Goal: Answer question/provide support

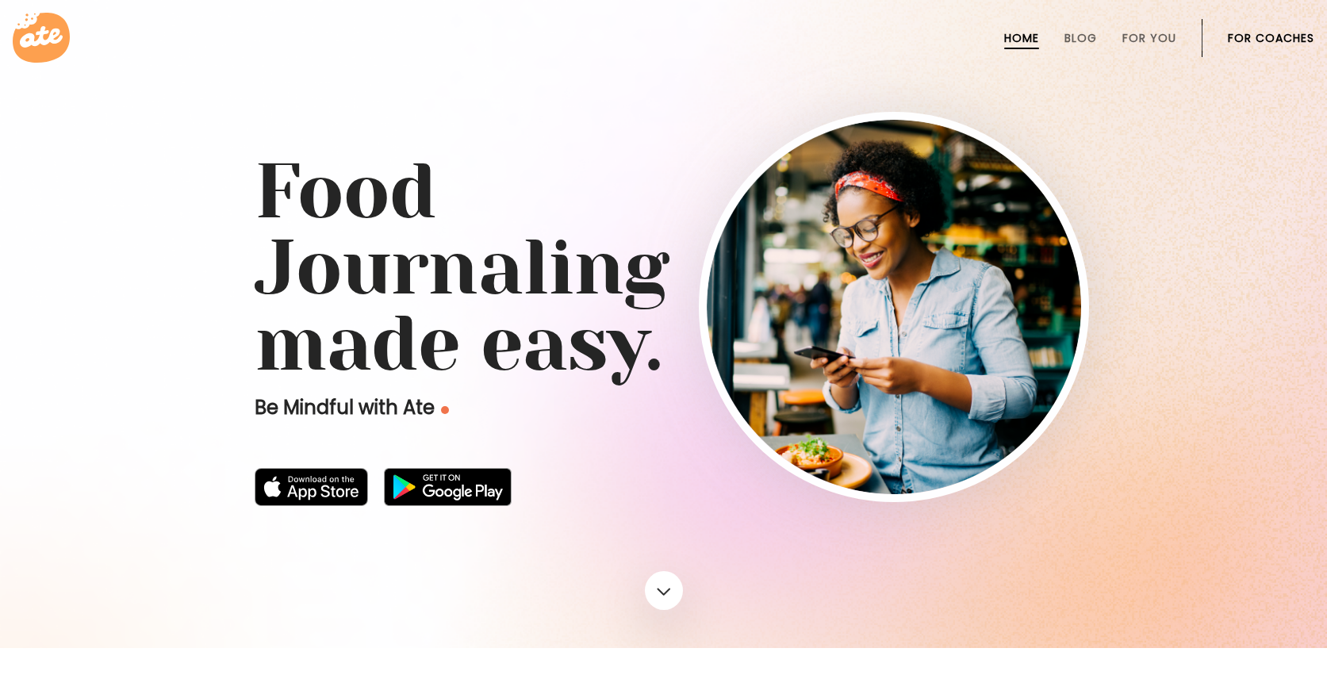
click at [1240, 35] on link "For Coaches" at bounding box center [1271, 38] width 86 height 13
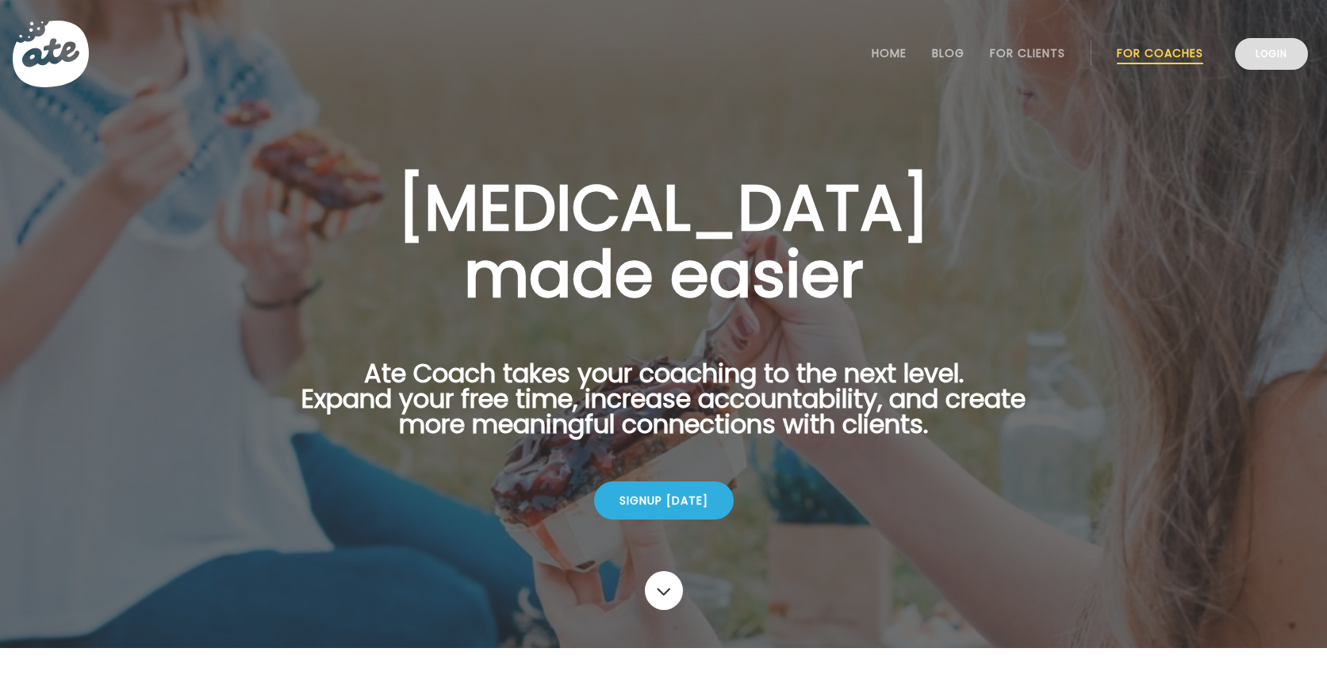
click at [1274, 63] on link "Login" at bounding box center [1271, 54] width 73 height 32
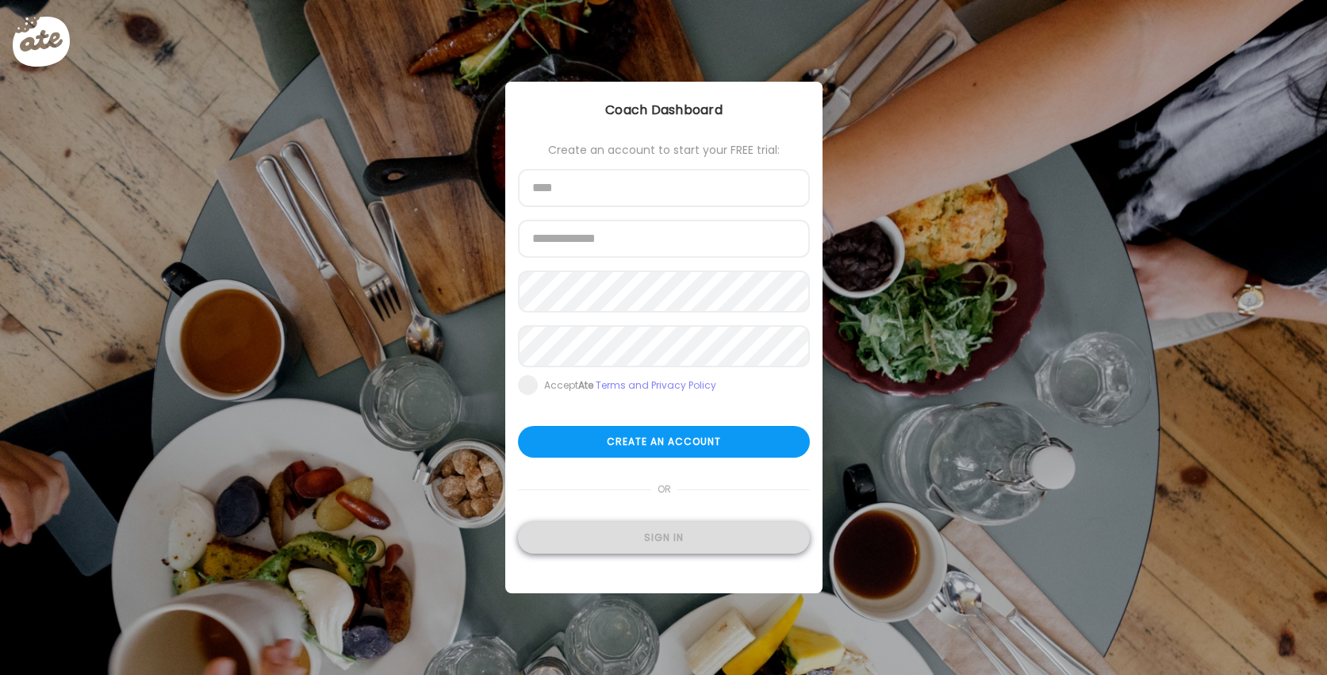
click at [672, 550] on div "Sign in" at bounding box center [664, 538] width 292 height 32
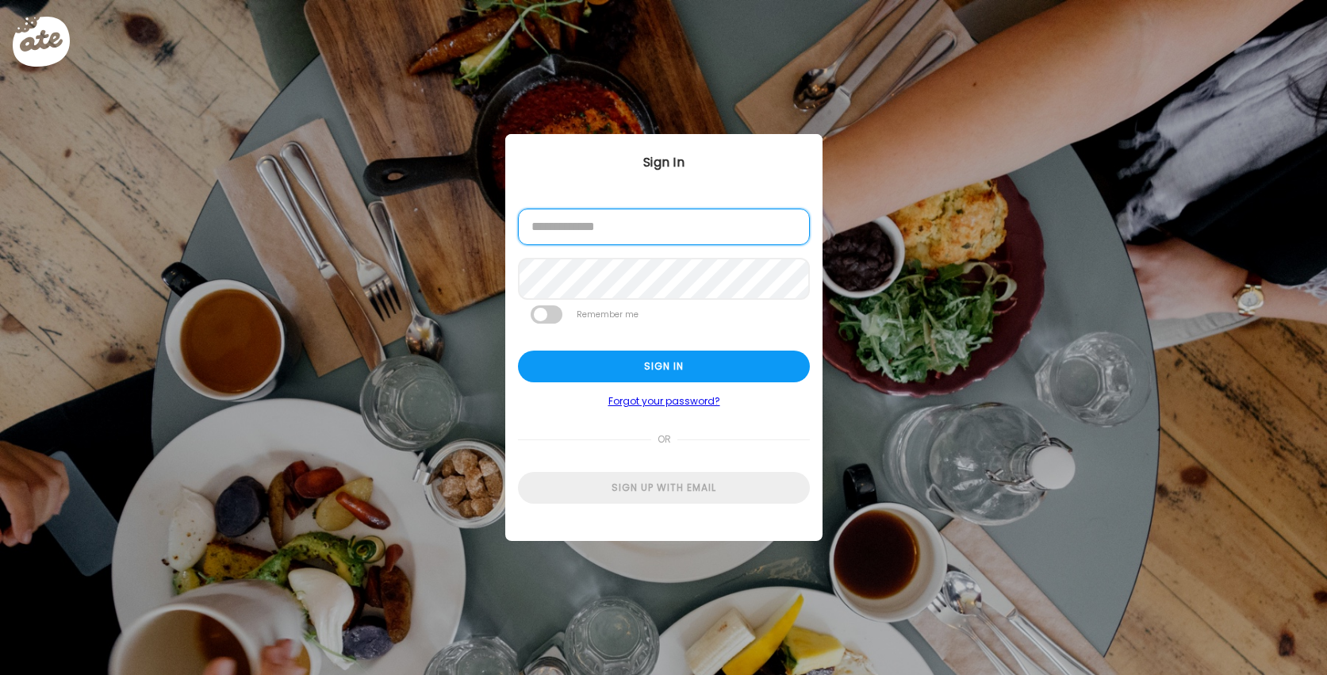
type input "**********"
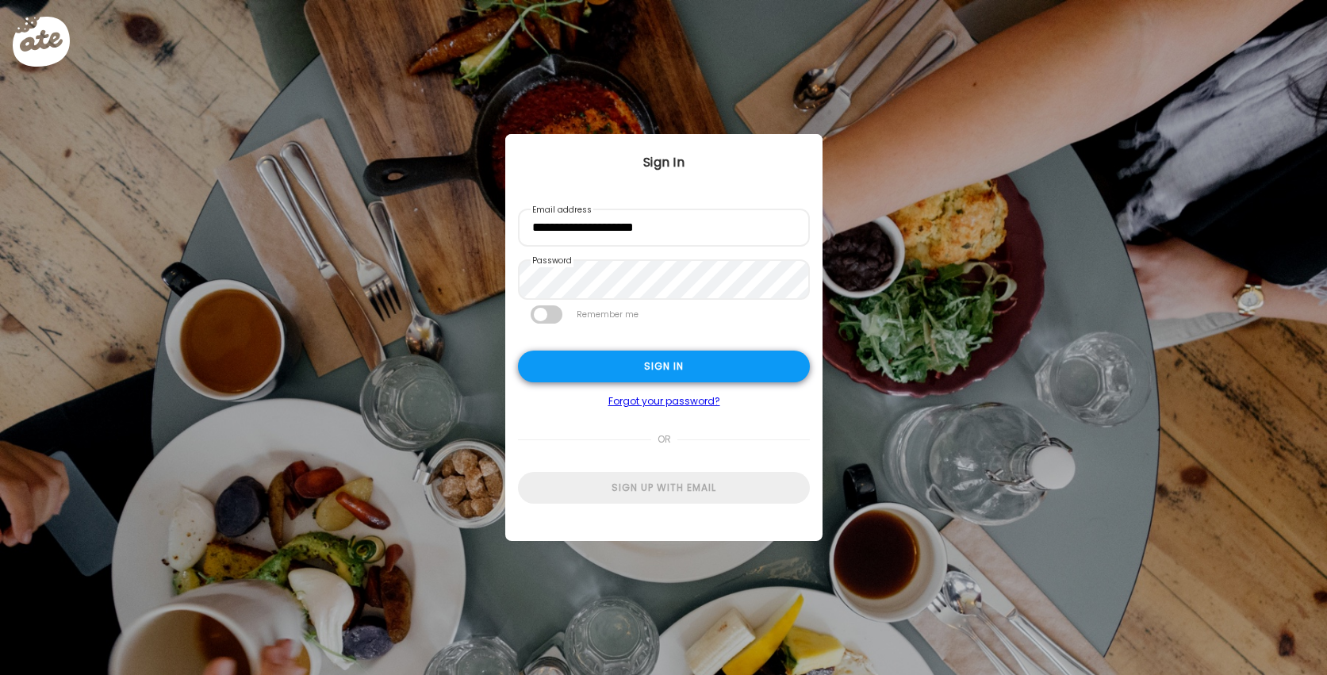
click at [665, 370] on div "Sign in" at bounding box center [664, 367] width 292 height 32
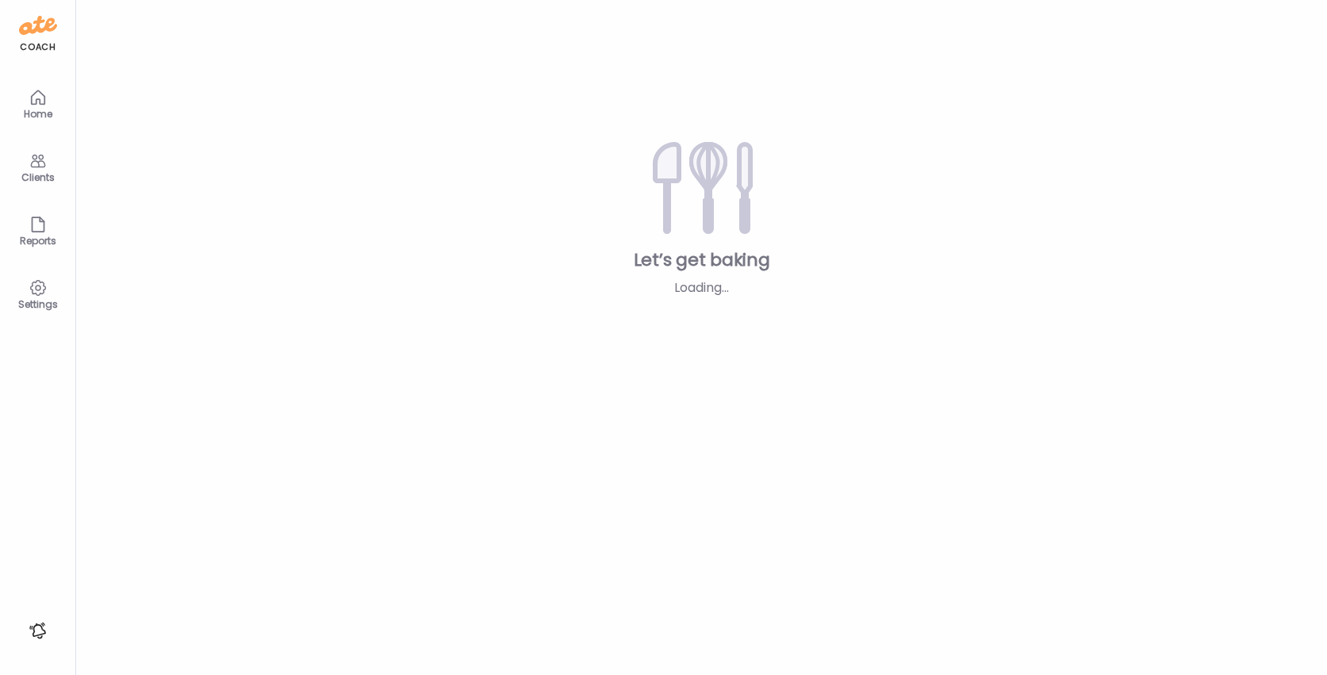
type textarea "**********"
type input "**********"
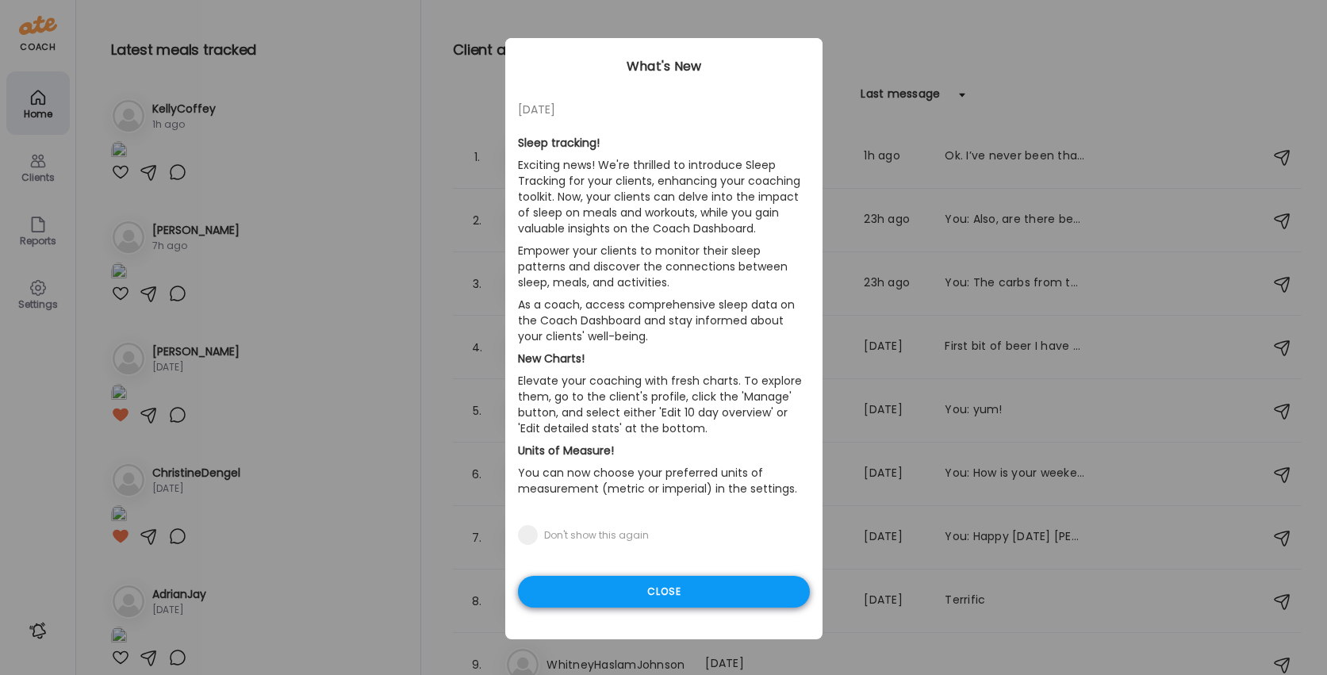
click at [666, 587] on div "Close" at bounding box center [664, 592] width 292 height 32
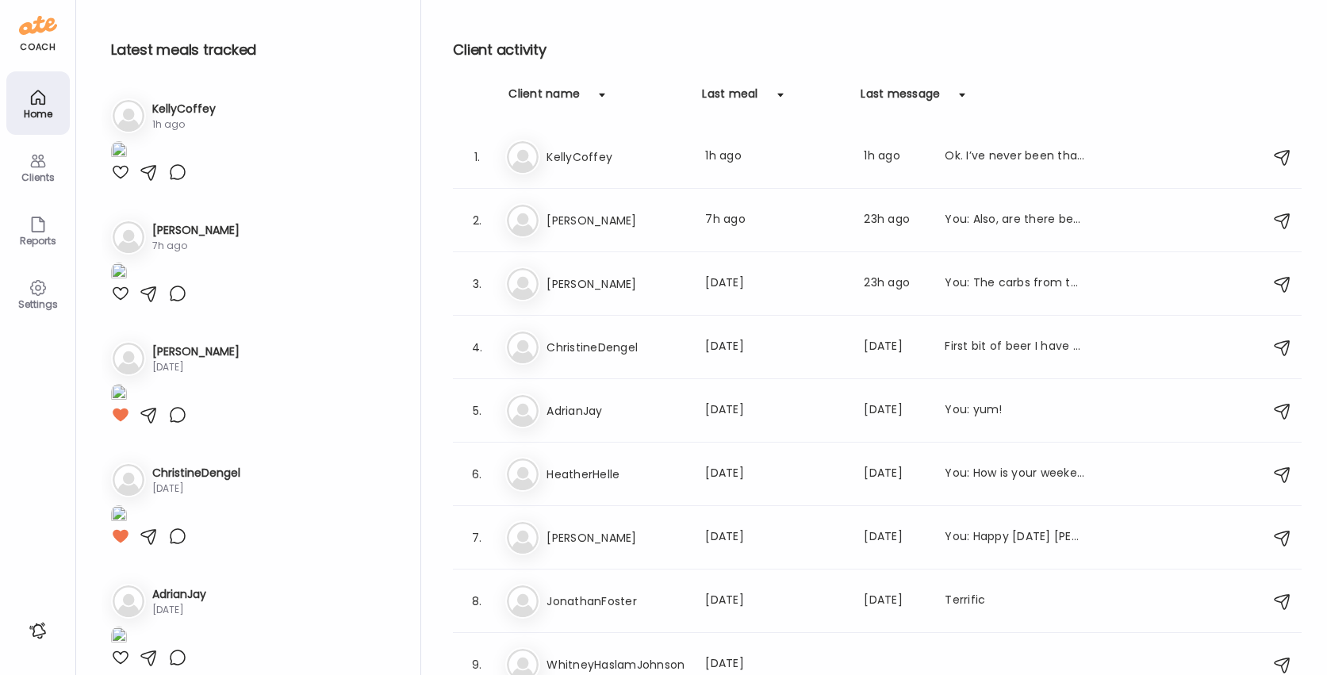
click at [46, 178] on div "Clients" at bounding box center [38, 177] width 57 height 10
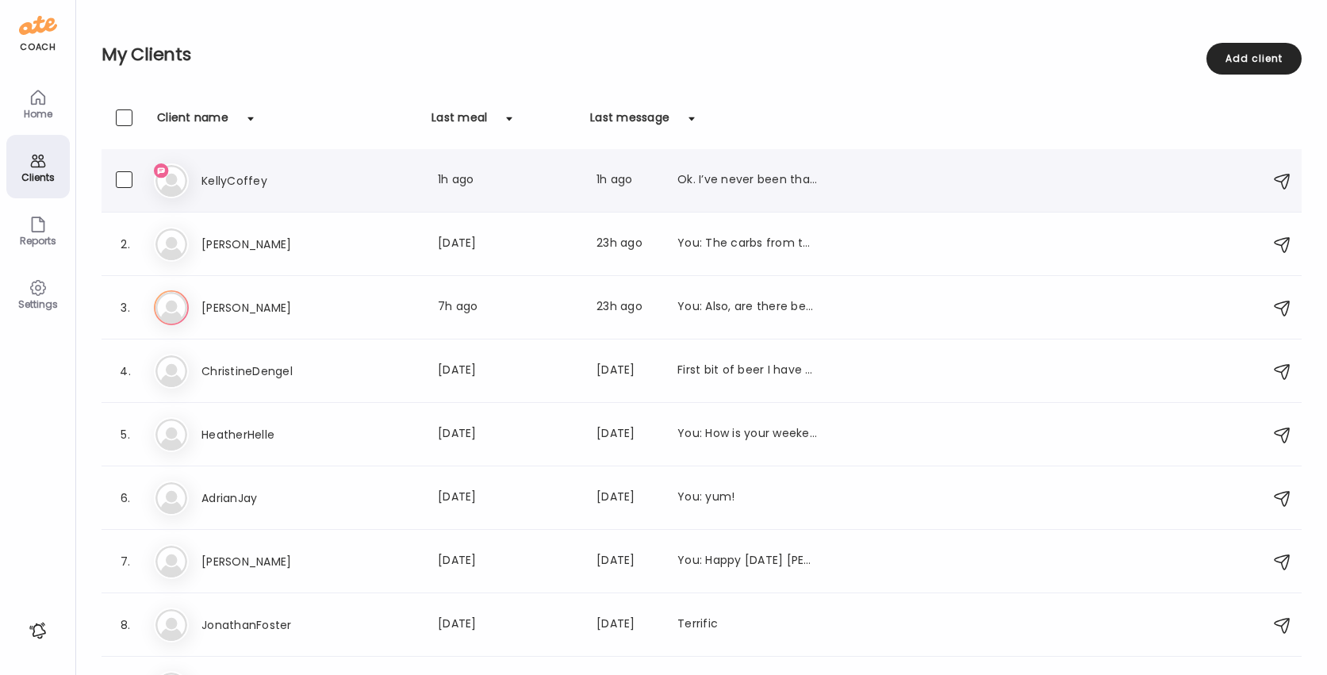
click at [255, 173] on h3 "KellyCoffey" at bounding box center [271, 180] width 140 height 19
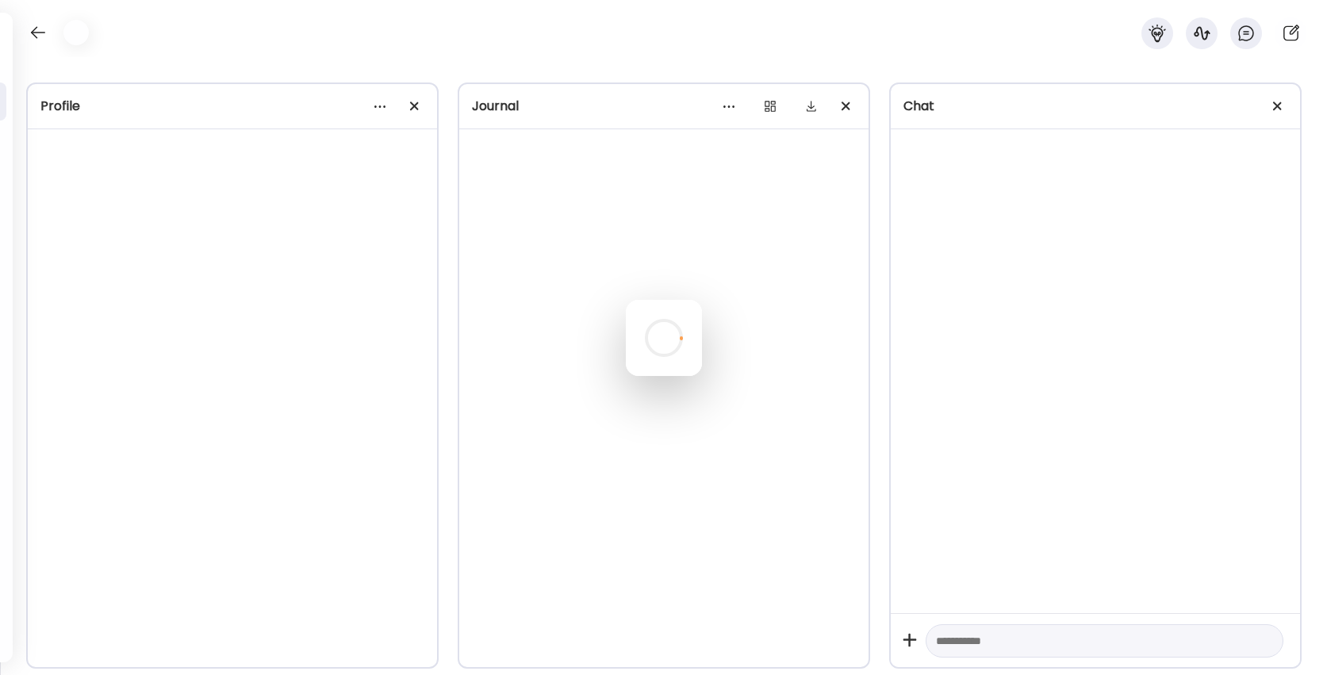
scroll to position [2194, 0]
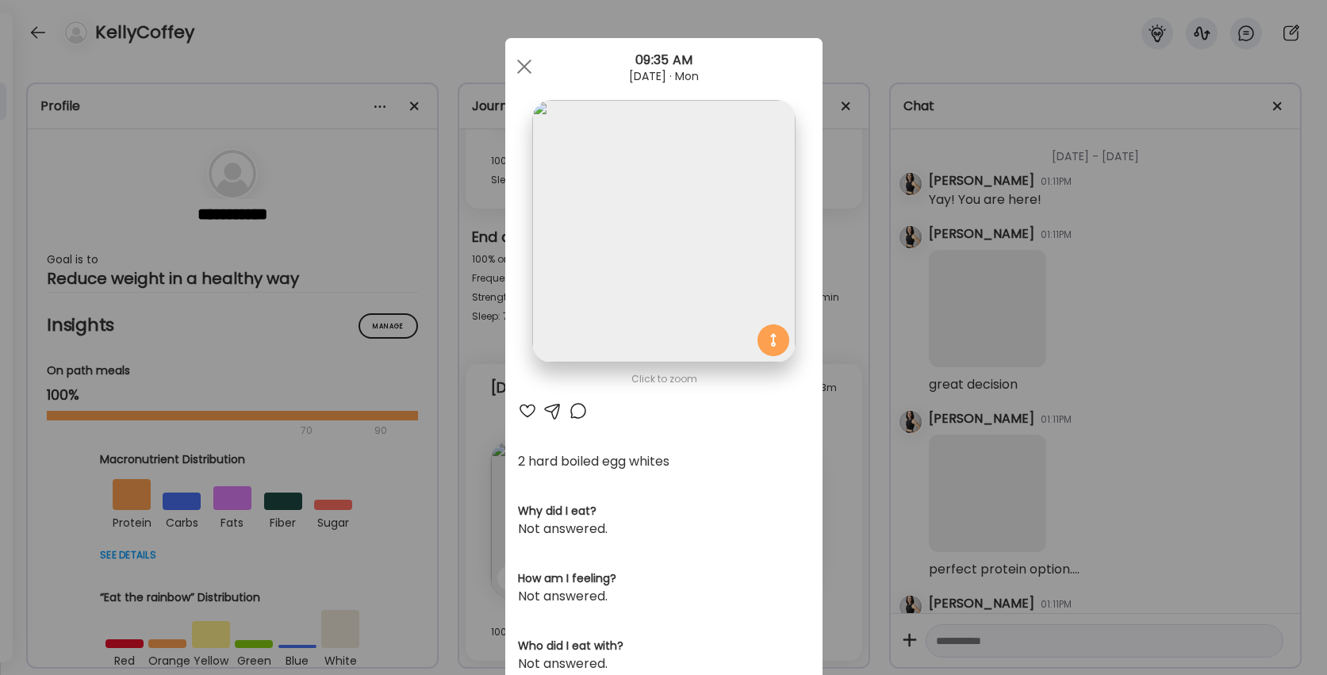
scroll to position [46073, 0]
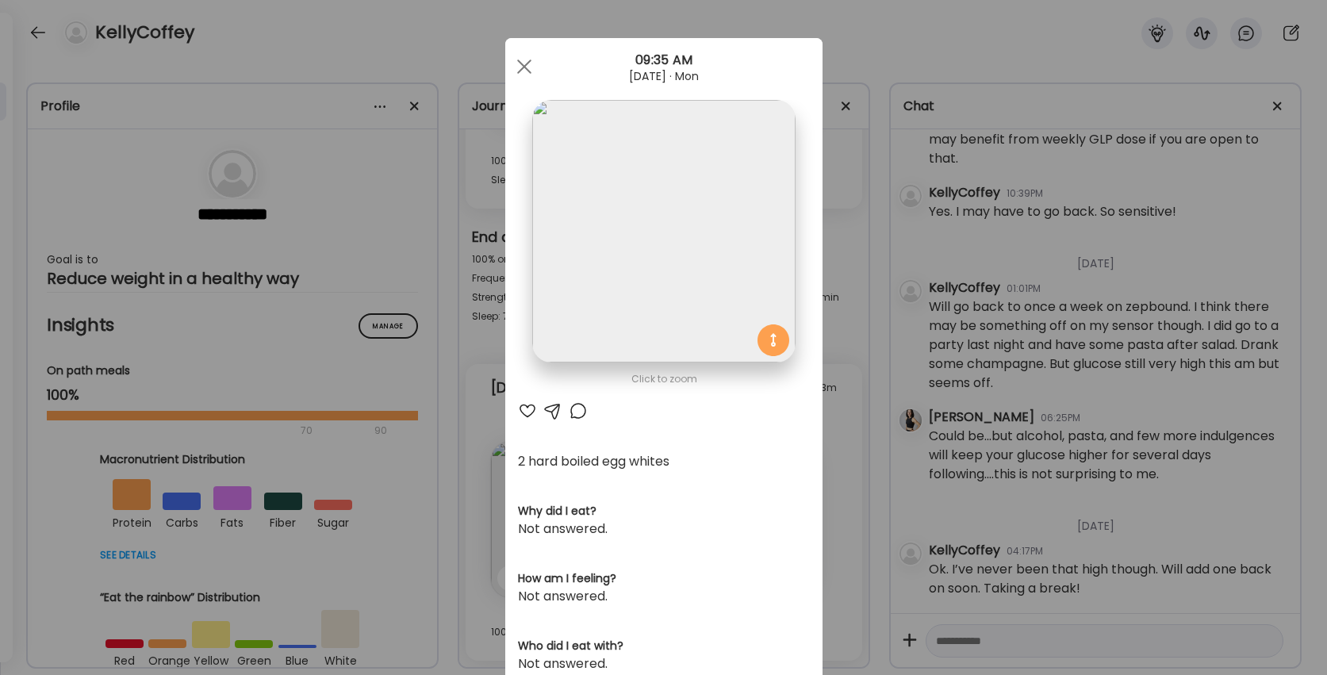
click at [570, 506] on h3 "Why did I eat?" at bounding box center [664, 511] width 292 height 17
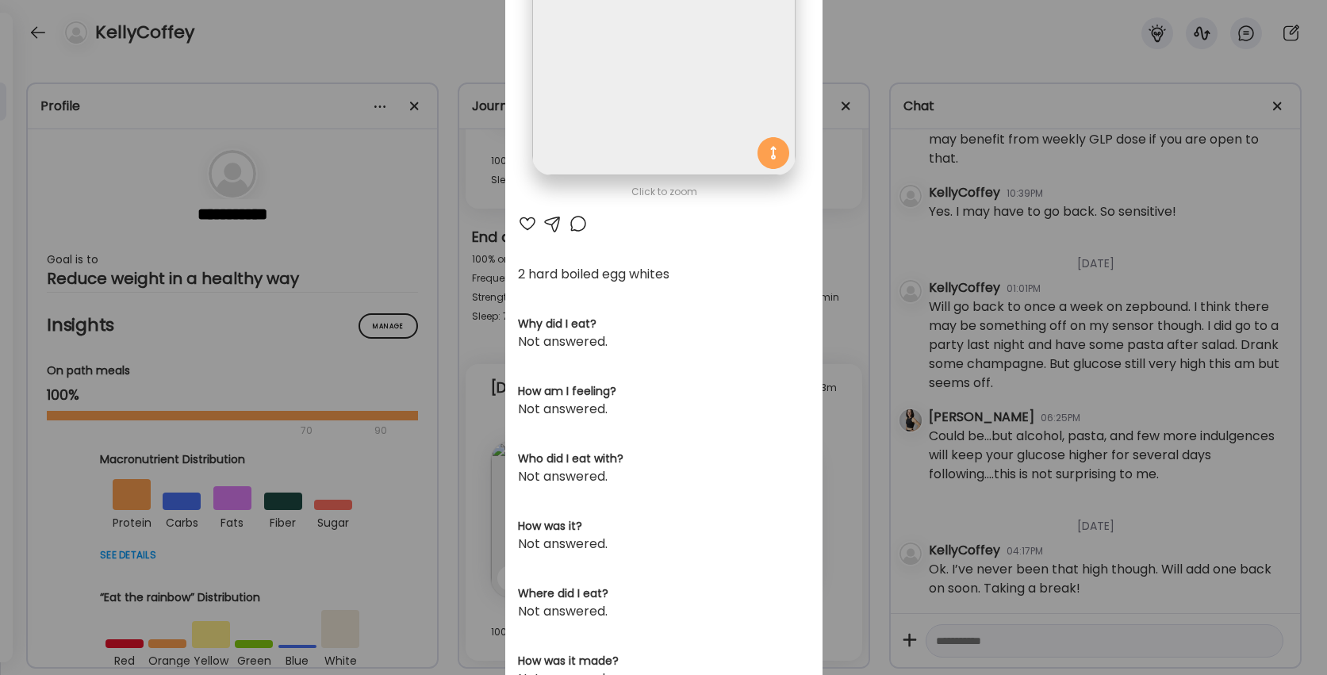
scroll to position [188, 0]
click at [527, 223] on div at bounding box center [527, 222] width 19 height 19
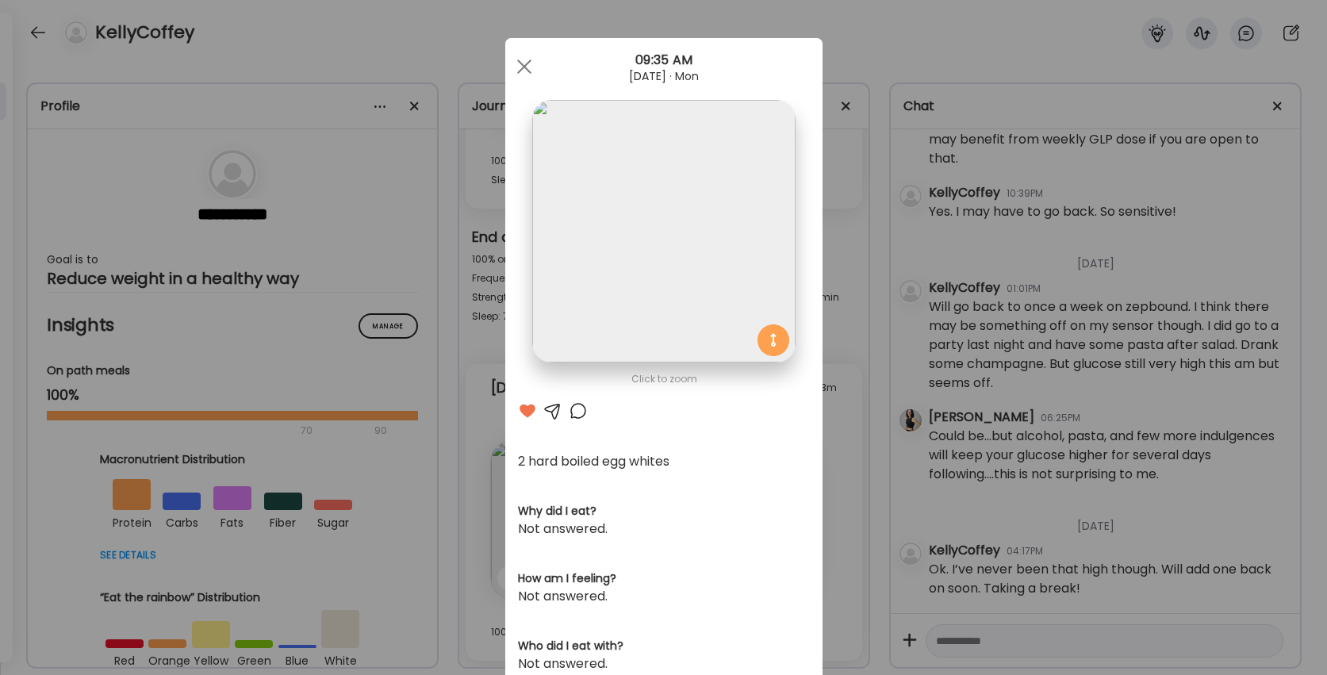
scroll to position [0, 0]
click at [526, 61] on div at bounding box center [524, 67] width 32 height 32
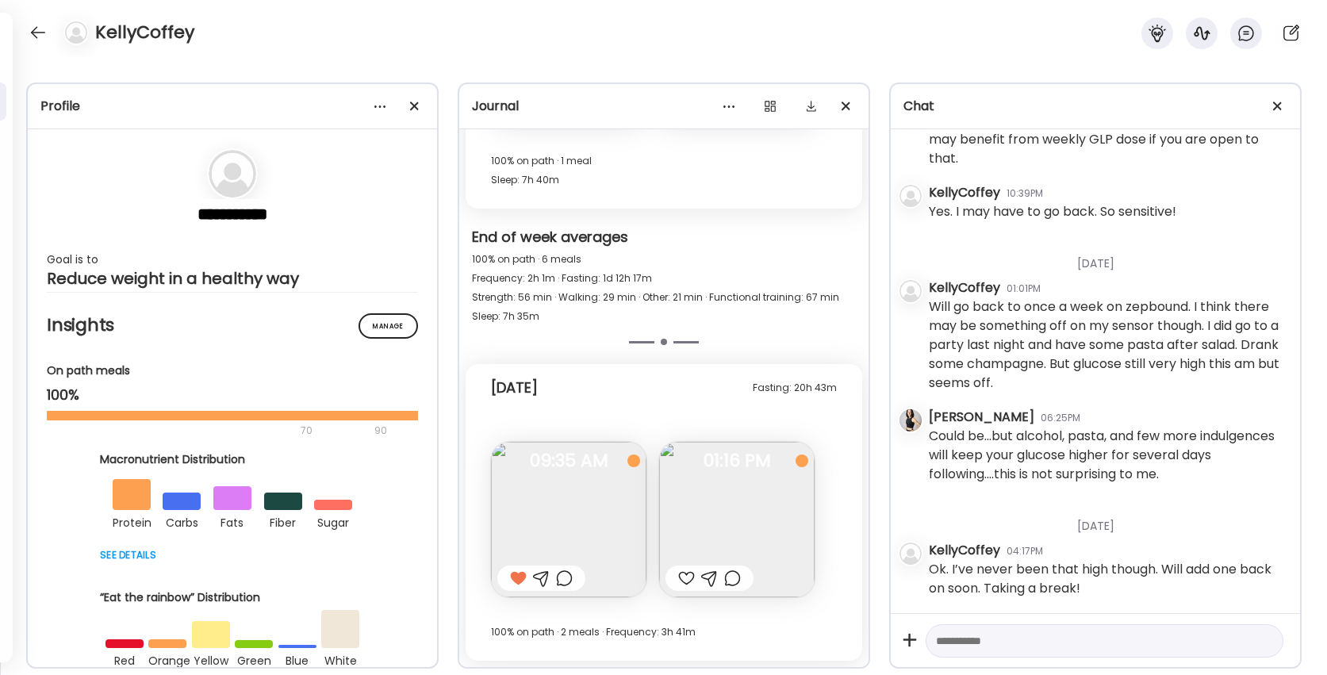
click at [706, 480] on img at bounding box center [736, 519] width 155 height 155
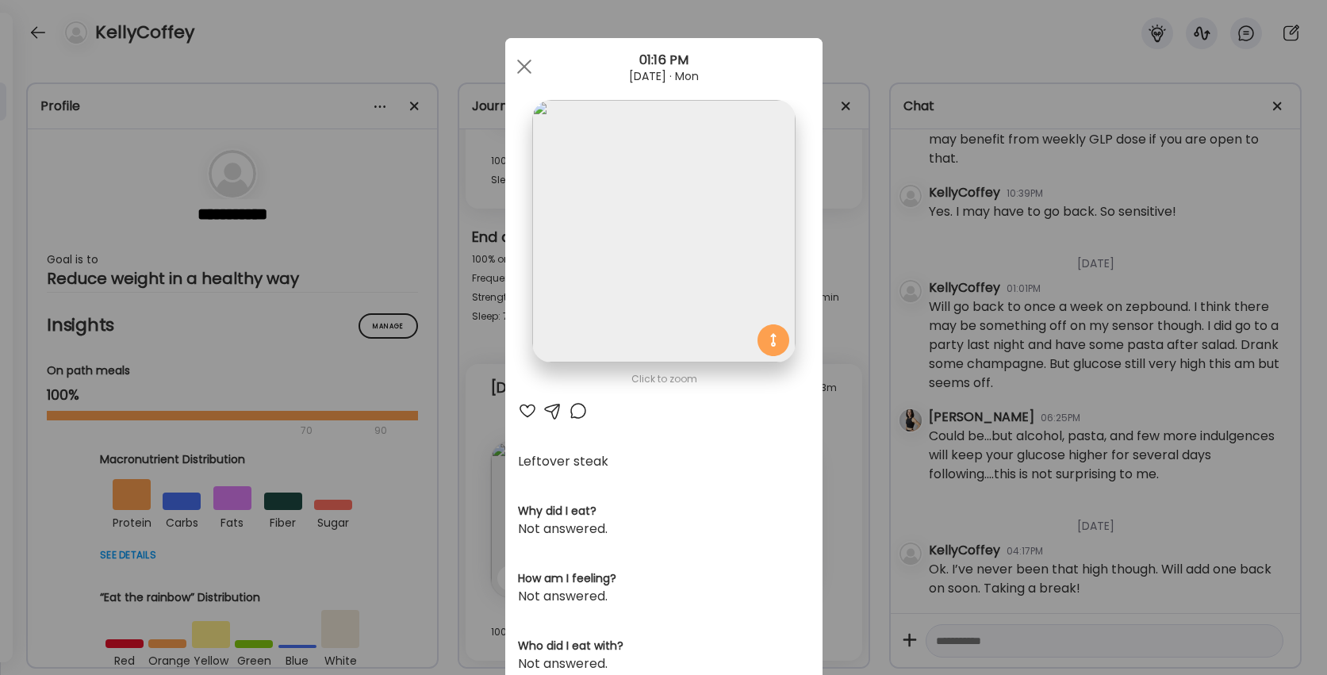
click at [524, 411] on div at bounding box center [527, 410] width 19 height 19
click at [522, 67] on div at bounding box center [524, 67] width 32 height 32
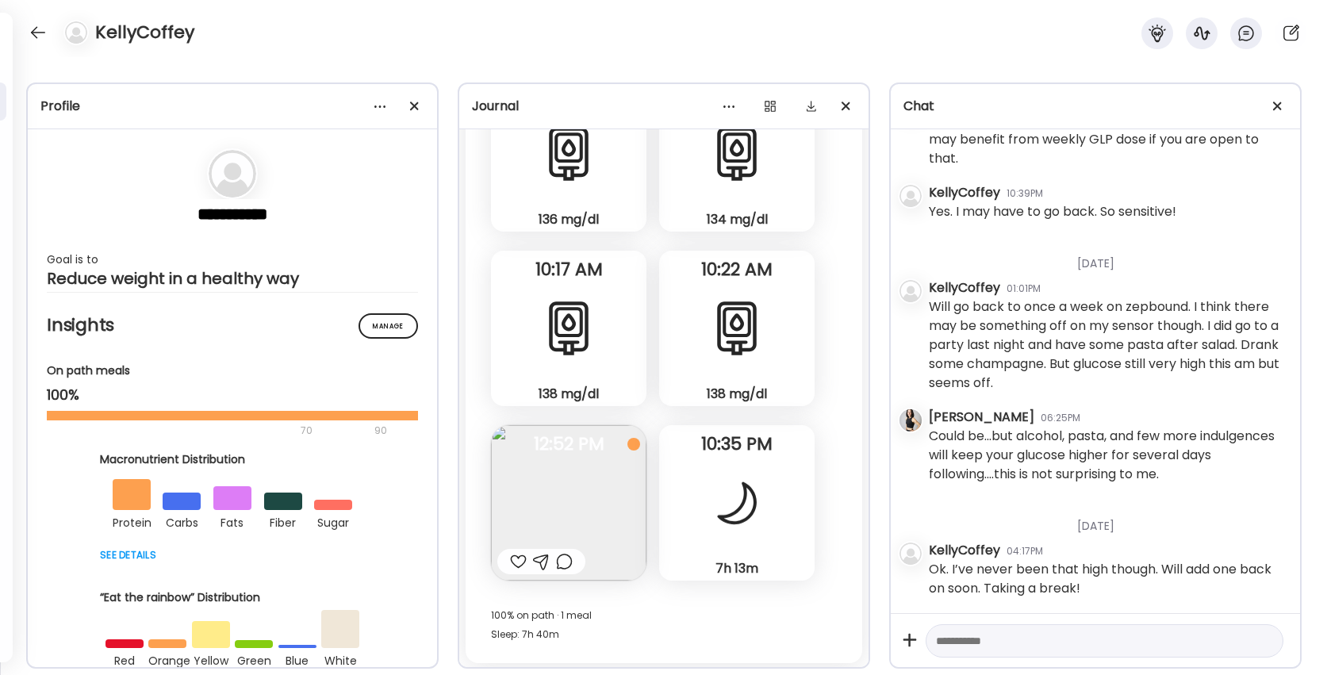
scroll to position [158339, 0]
click at [519, 559] on div at bounding box center [518, 562] width 17 height 19
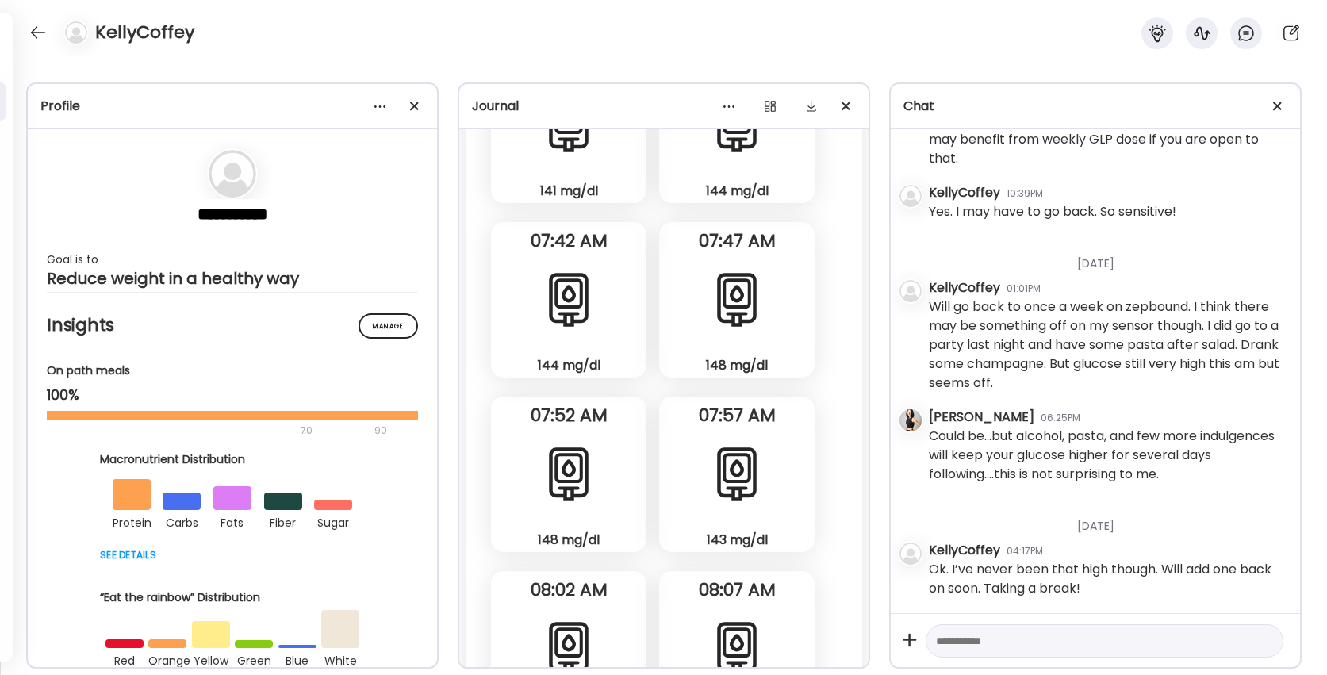
scroll to position [155744, 0]
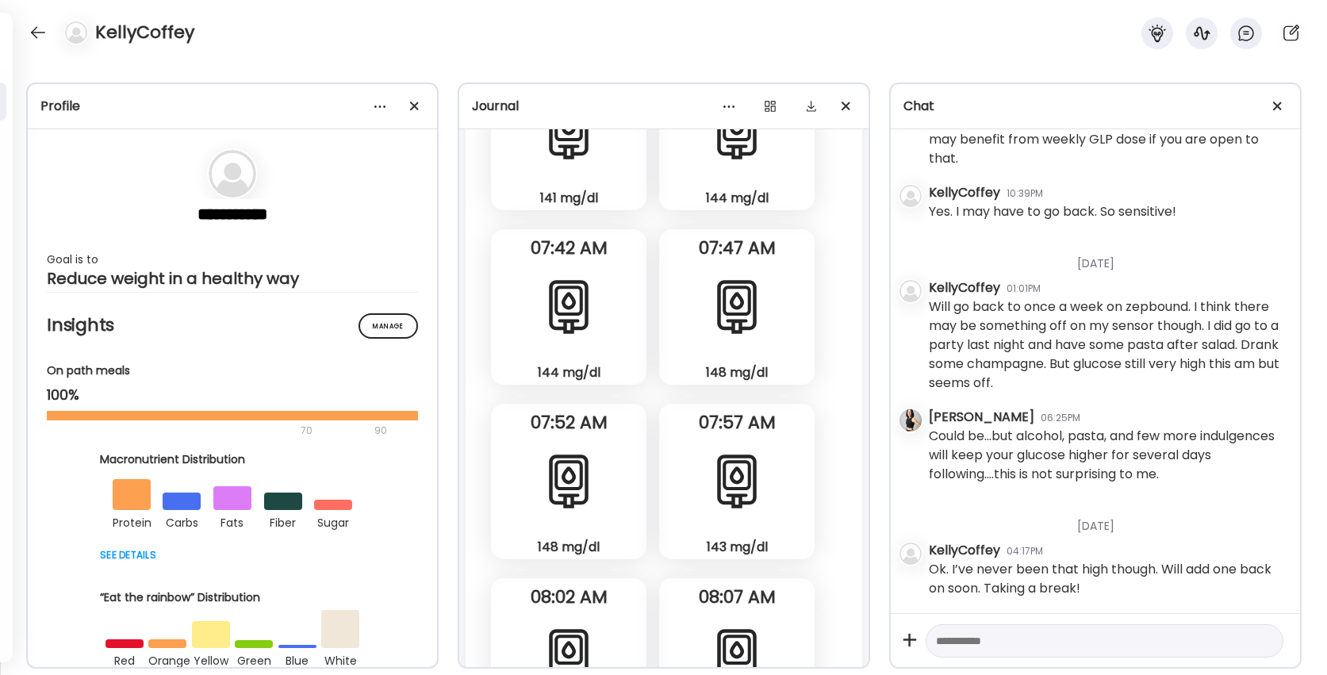
click at [965, 640] on textarea at bounding box center [1090, 640] width 309 height 19
type textarea "**********"
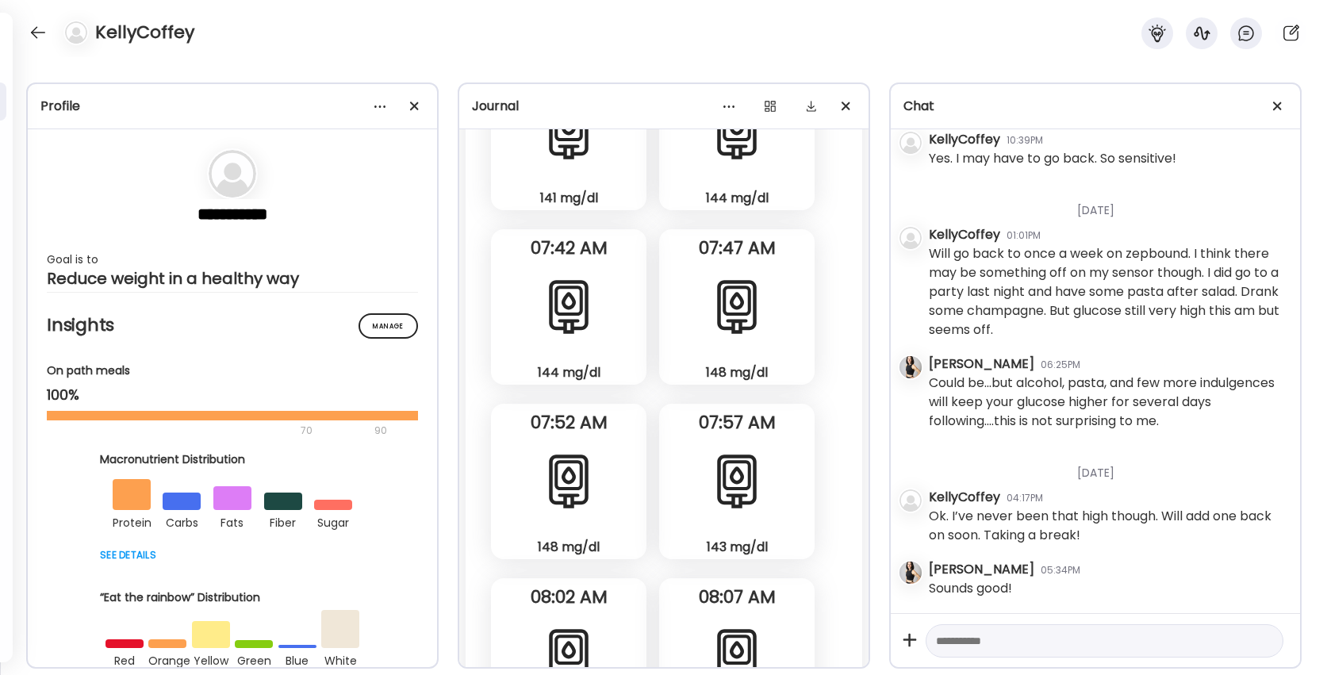
scroll to position [46126, 0]
click at [40, 23] on div at bounding box center [37, 32] width 25 height 25
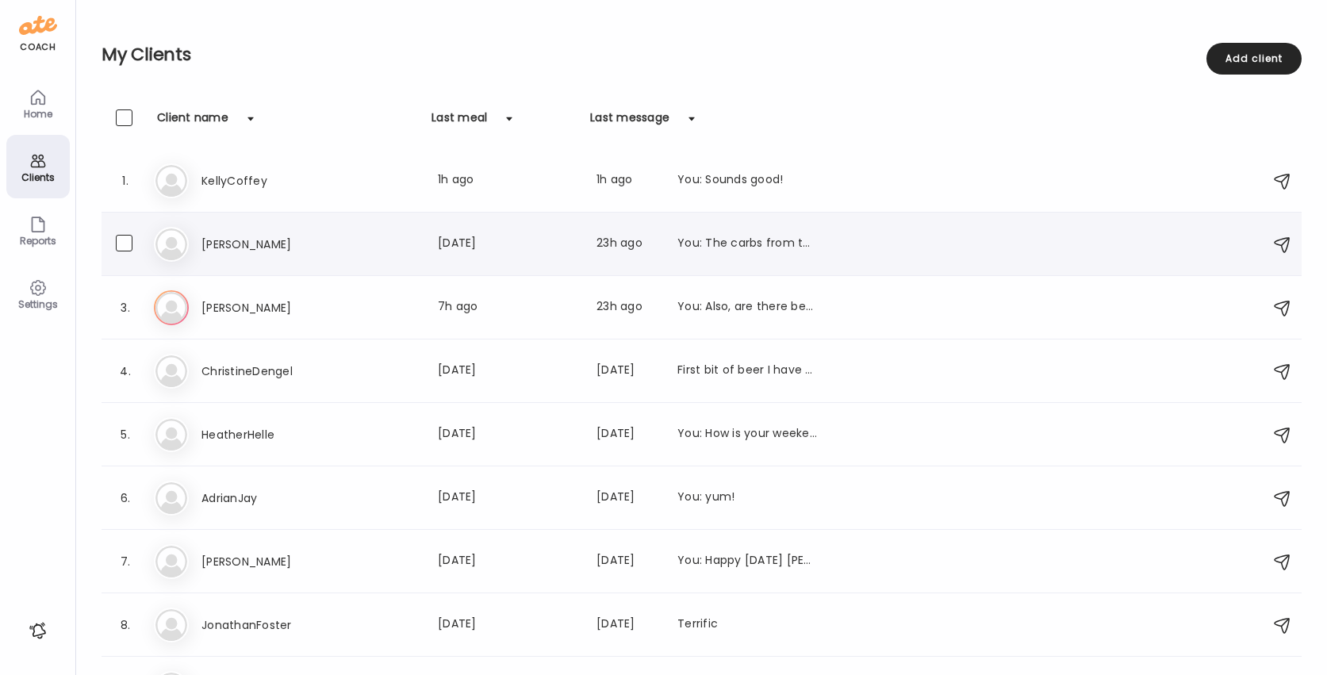
click at [217, 247] on h3 "[PERSON_NAME]" at bounding box center [271, 244] width 140 height 19
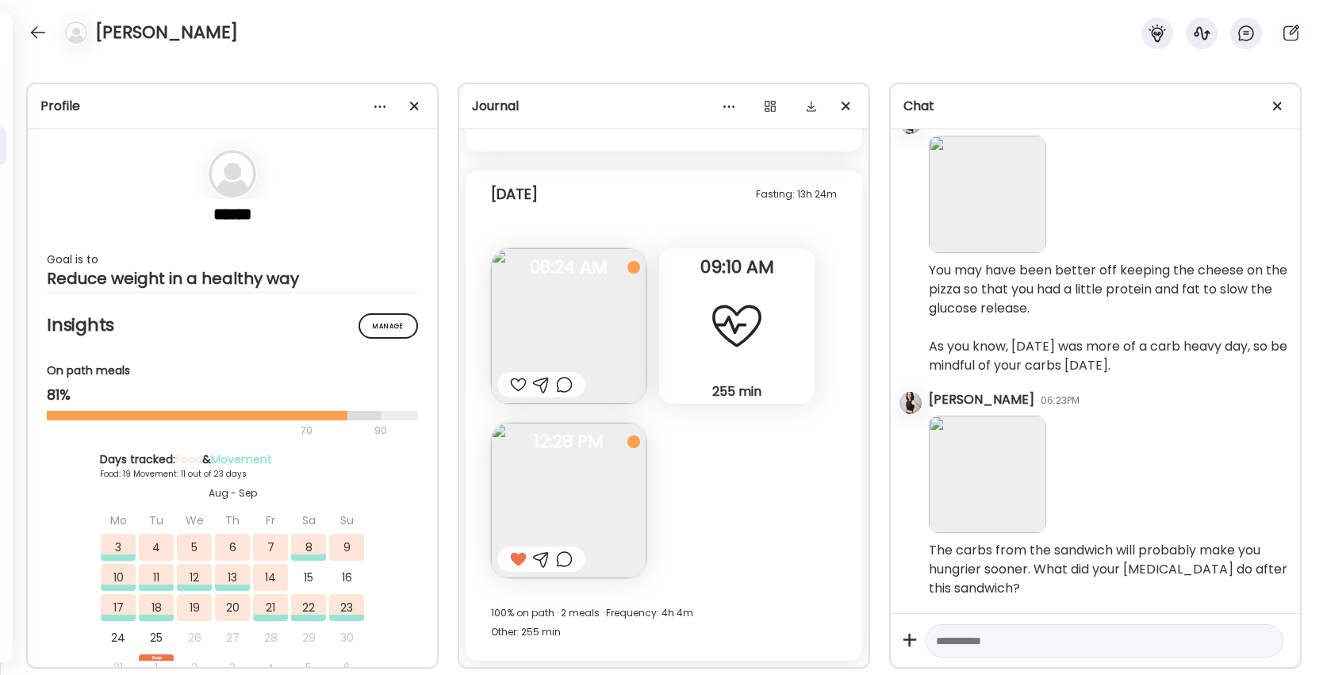
scroll to position [21879, 0]
click at [33, 33] on div at bounding box center [37, 32] width 25 height 25
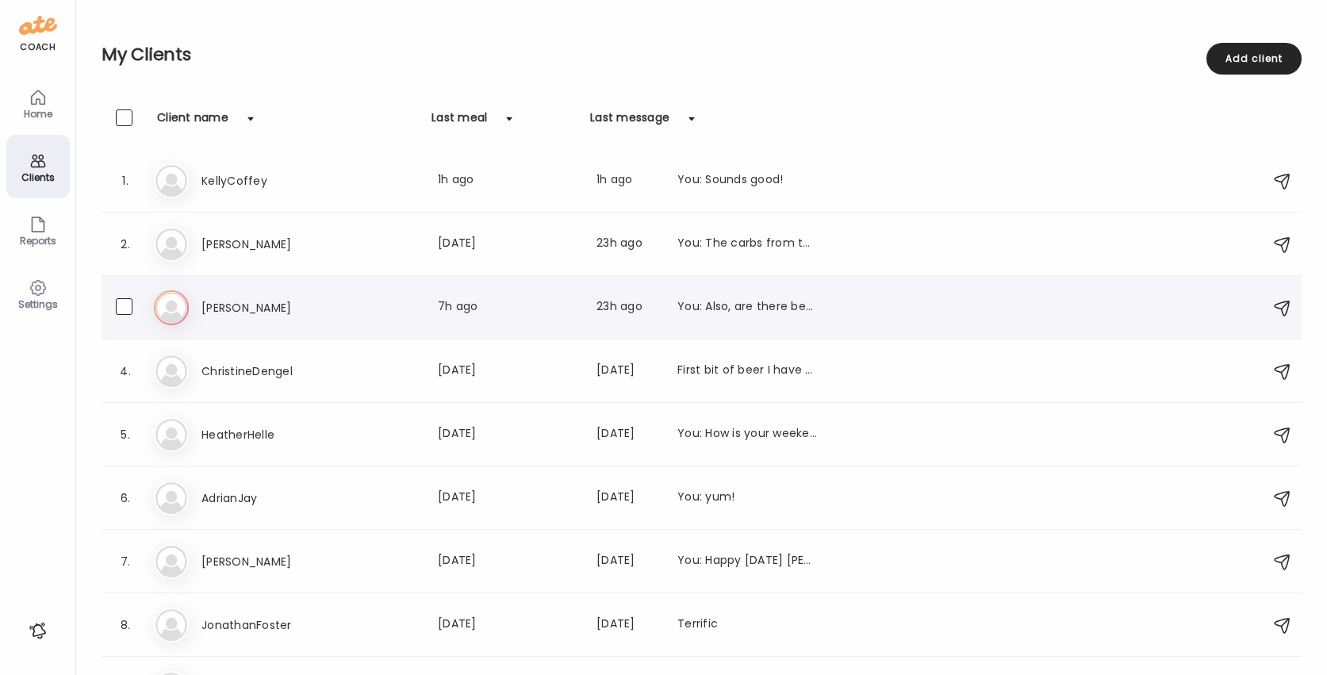
click at [232, 307] on h3 "[PERSON_NAME]" at bounding box center [271, 307] width 140 height 19
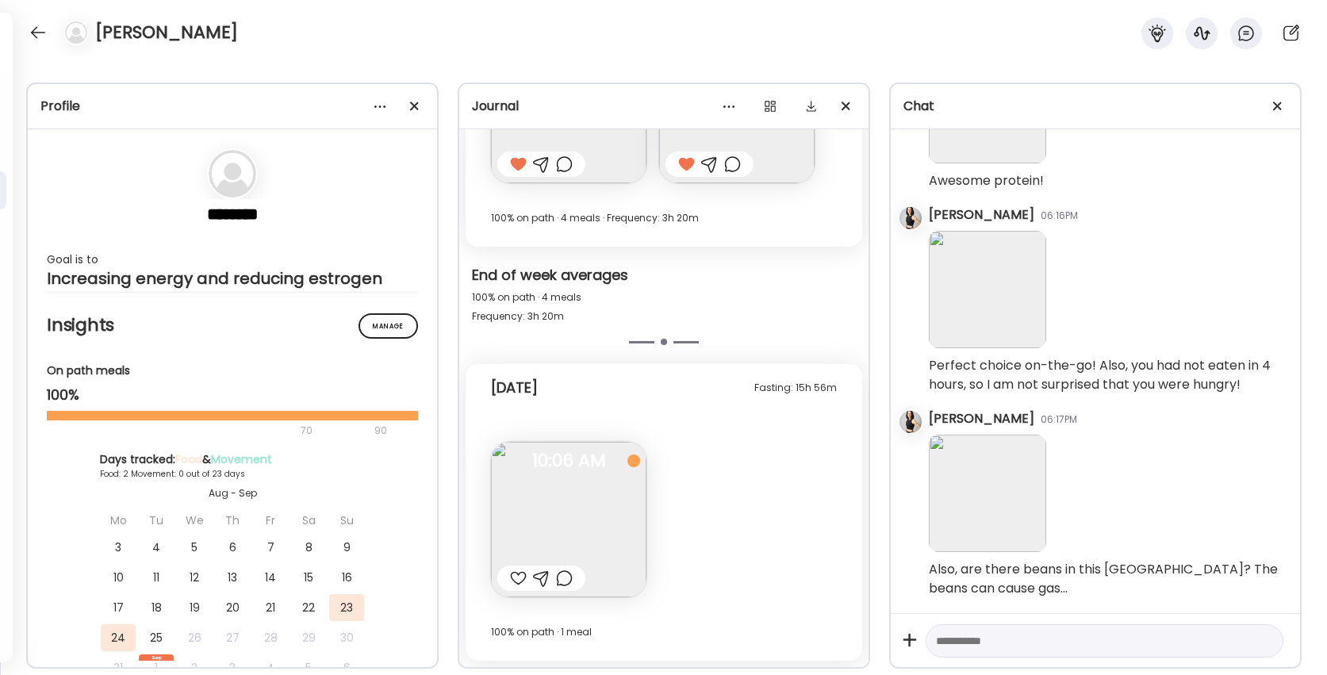
scroll to position [151, 0]
click at [567, 505] on img at bounding box center [568, 519] width 155 height 155
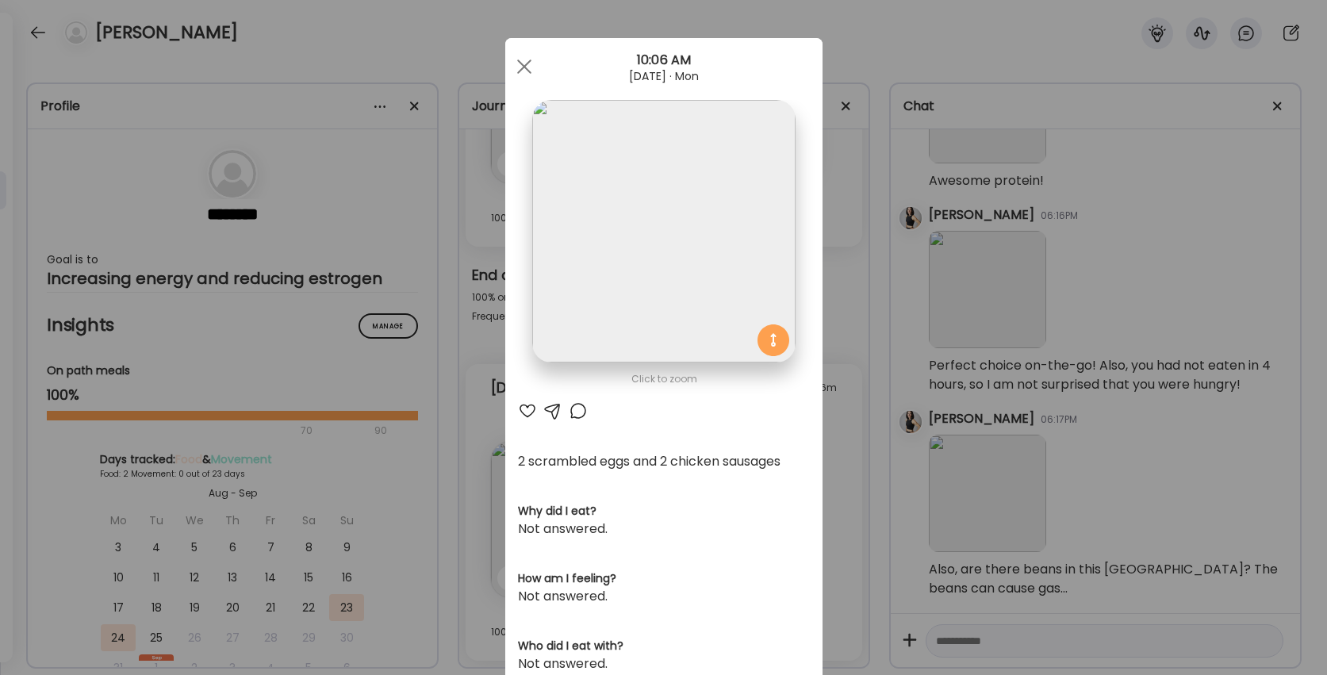
click at [527, 406] on div at bounding box center [527, 410] width 19 height 19
click at [551, 408] on div at bounding box center [552, 410] width 19 height 19
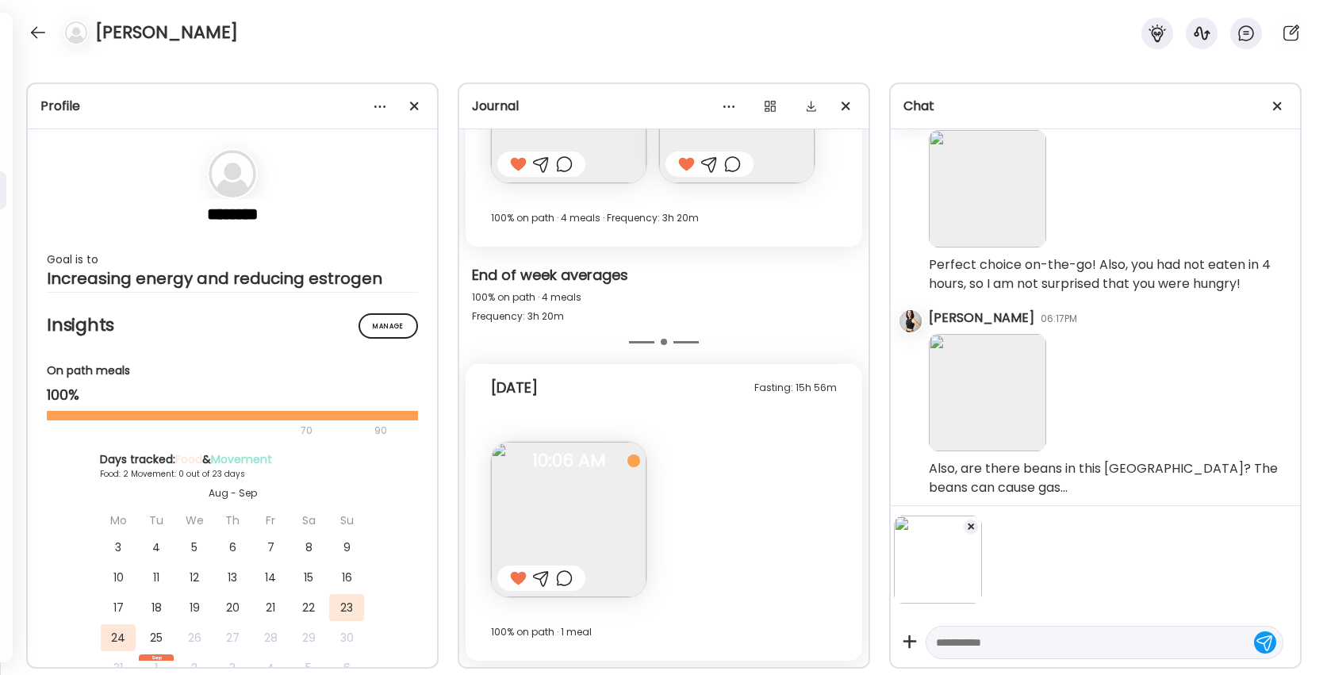
click at [974, 633] on textarea at bounding box center [1090, 642] width 309 height 19
type textarea "**********"
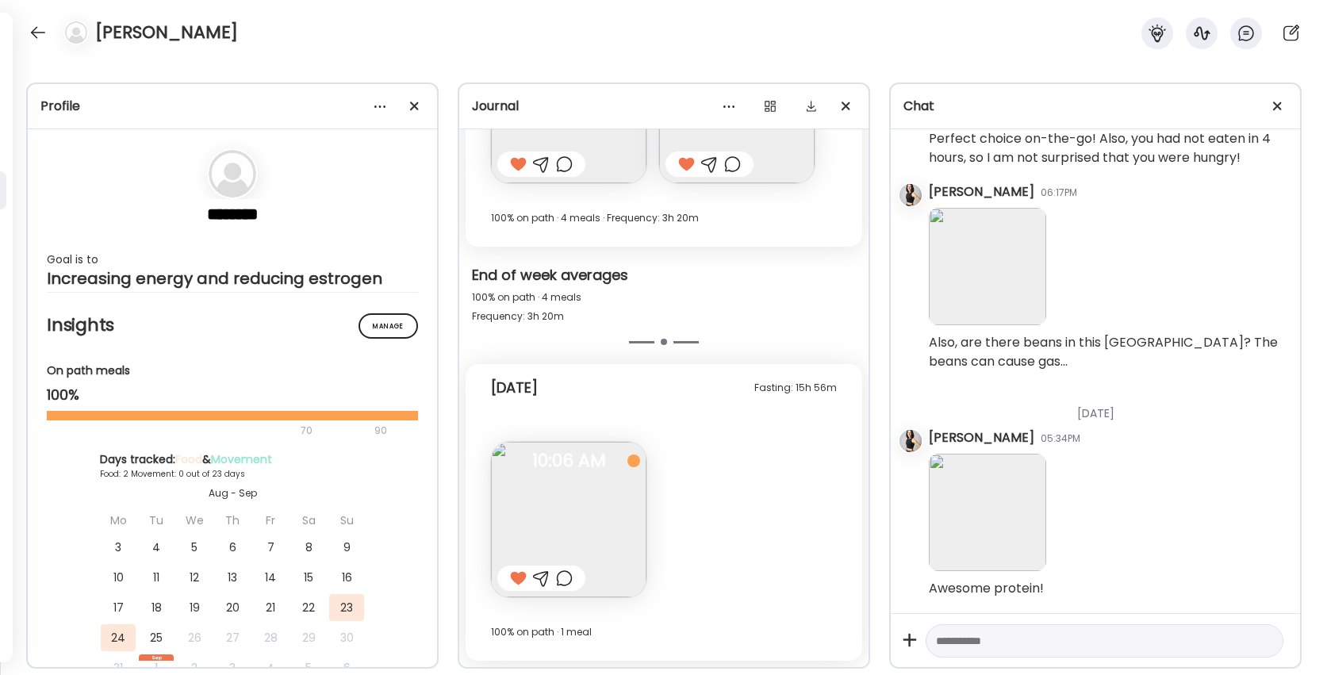
scroll to position [378, 0]
click at [44, 29] on div at bounding box center [37, 32] width 25 height 25
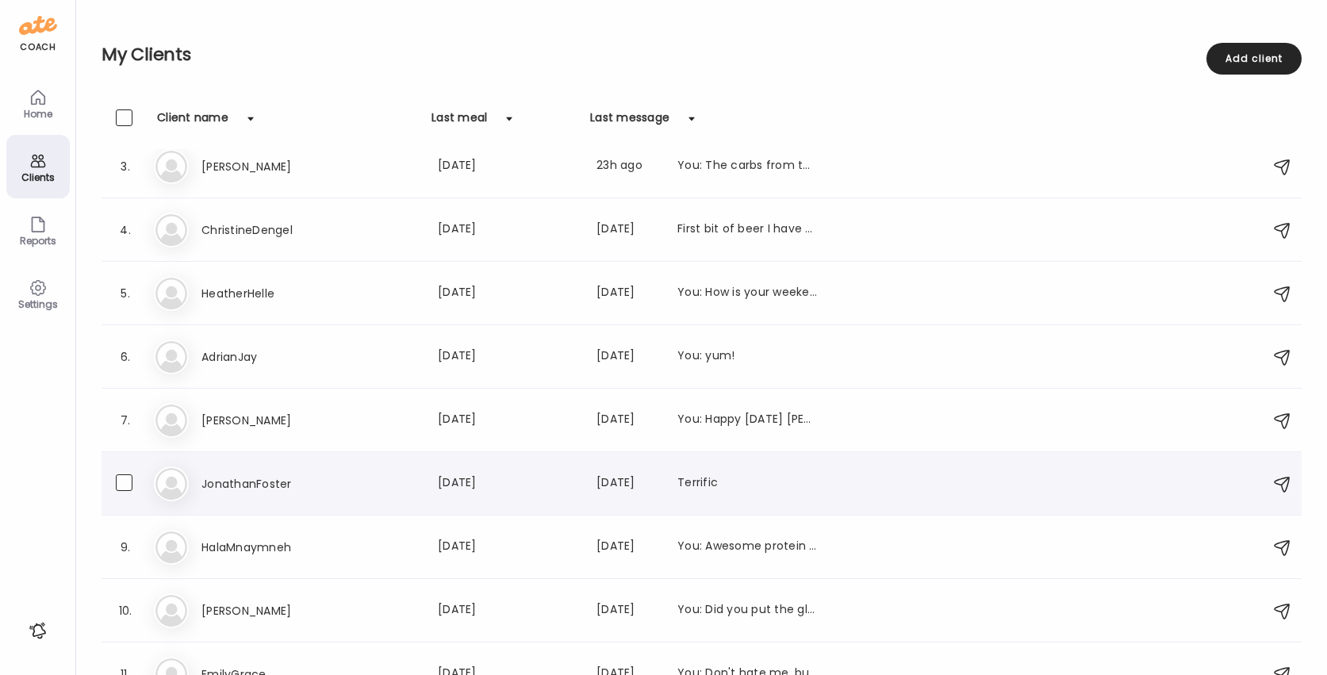
scroll to position [143, 0]
click at [275, 480] on h3 "JonathanFoster" at bounding box center [271, 482] width 140 height 19
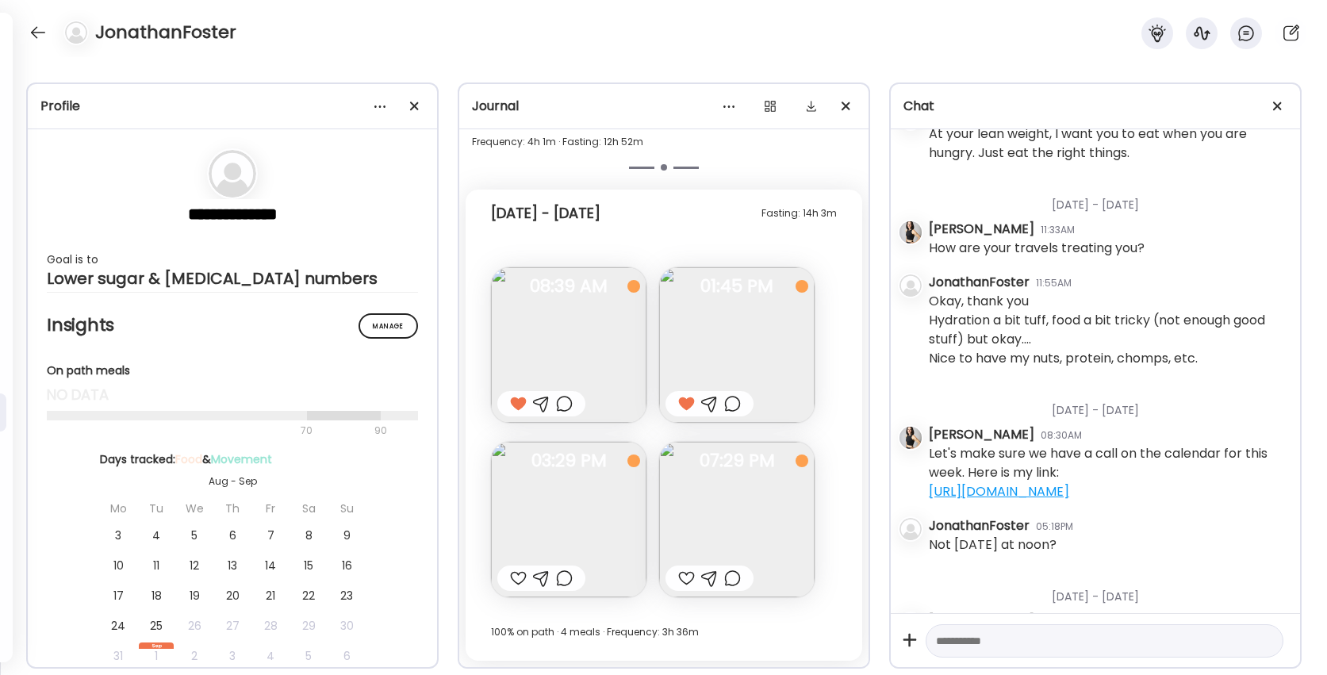
scroll to position [10490, 0]
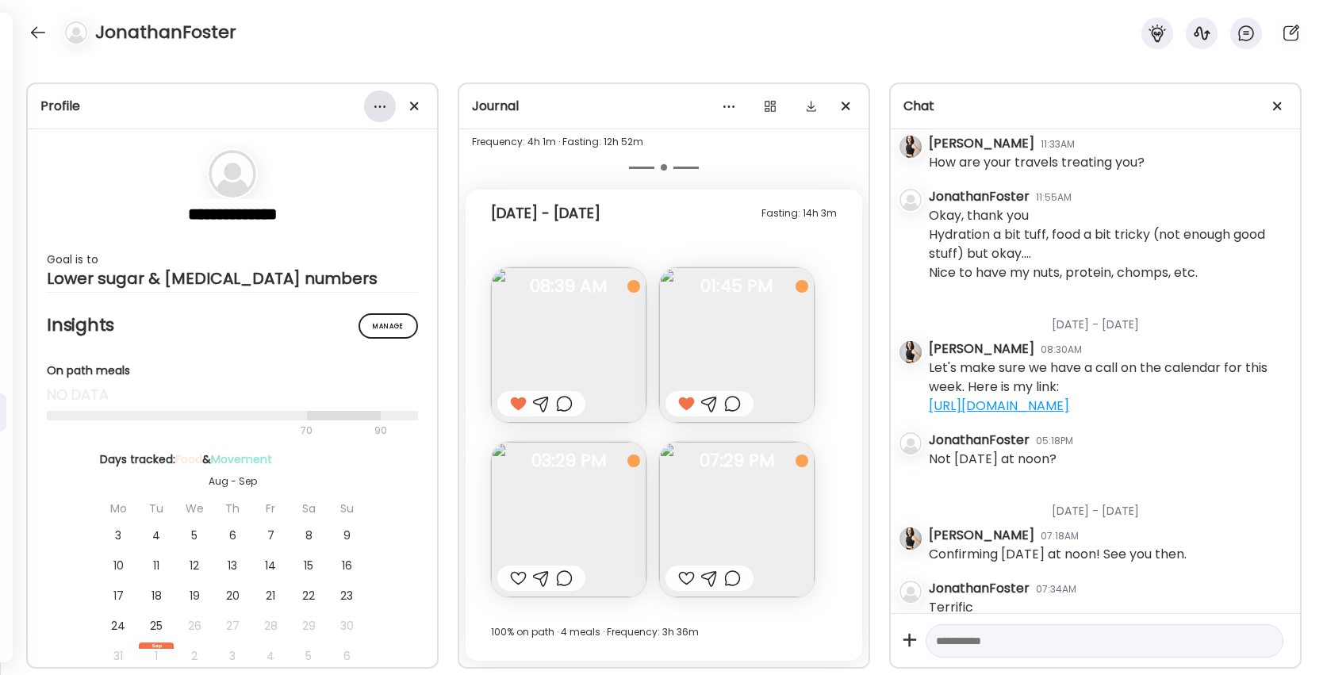
click at [376, 108] on div at bounding box center [380, 106] width 32 height 32
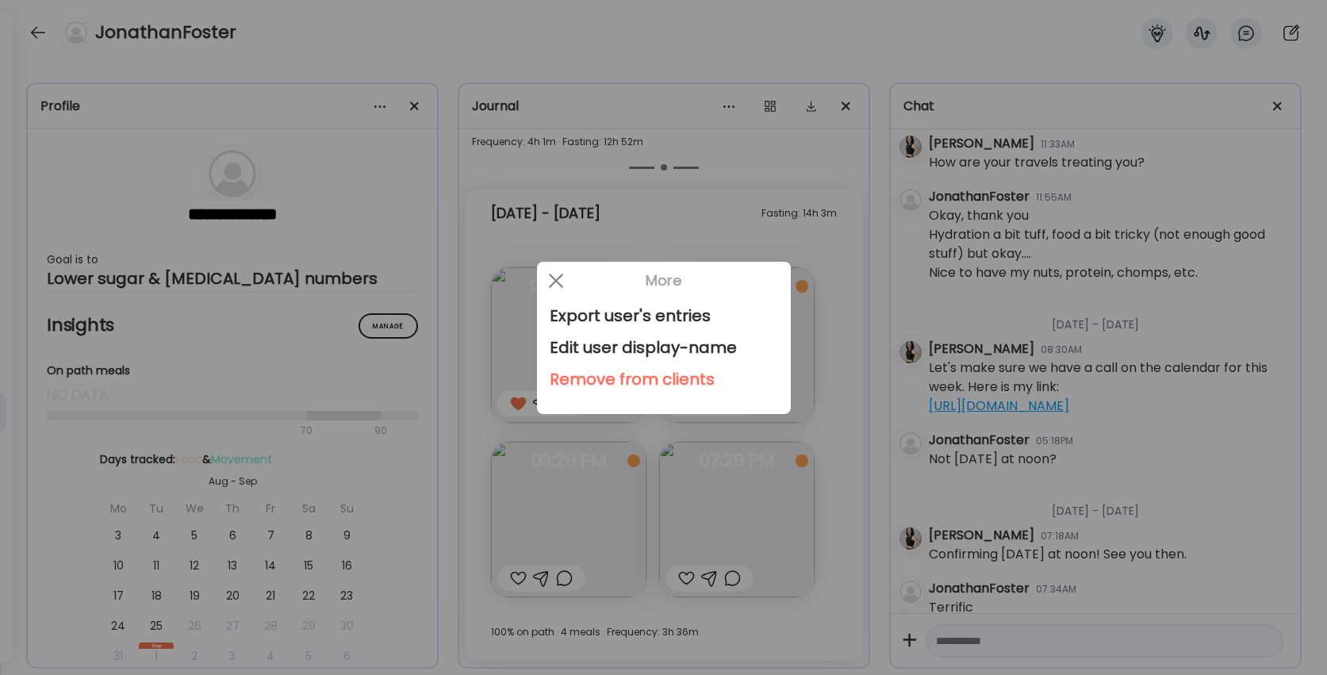
click at [564, 379] on div "Remove from clients" at bounding box center [664, 379] width 228 height 32
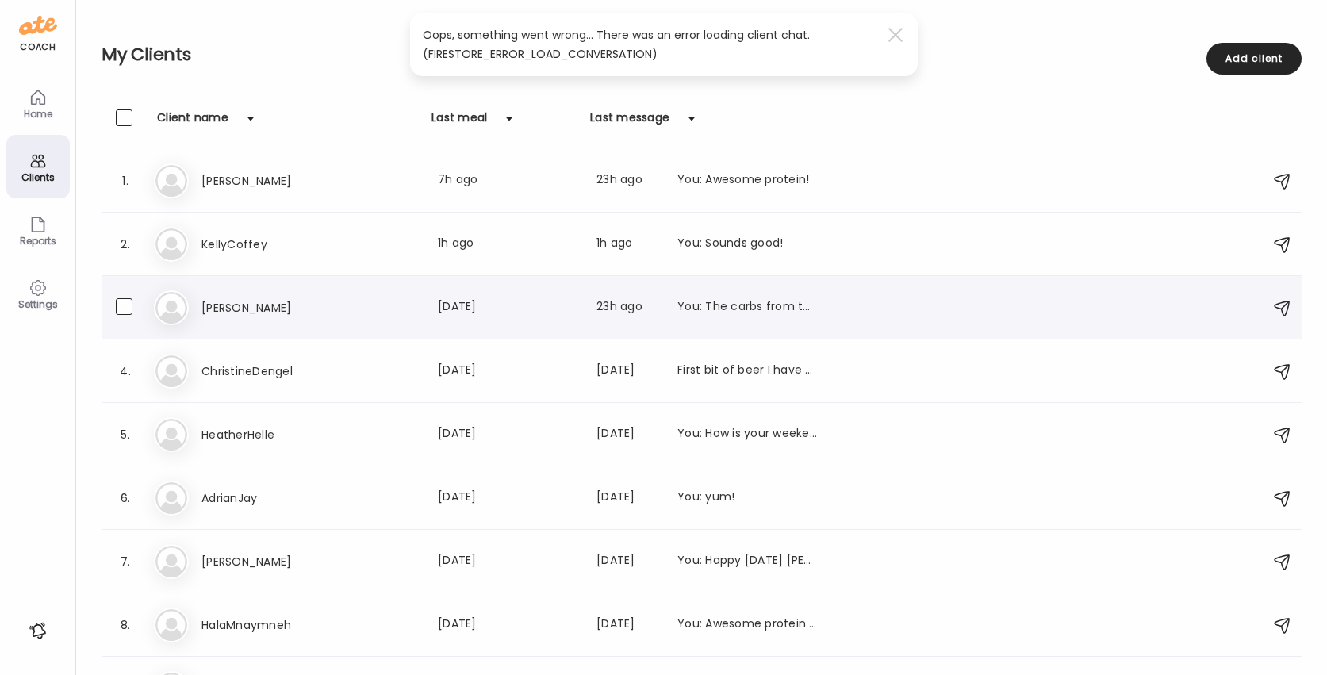
click at [221, 305] on h3 "[PERSON_NAME]" at bounding box center [271, 307] width 140 height 19
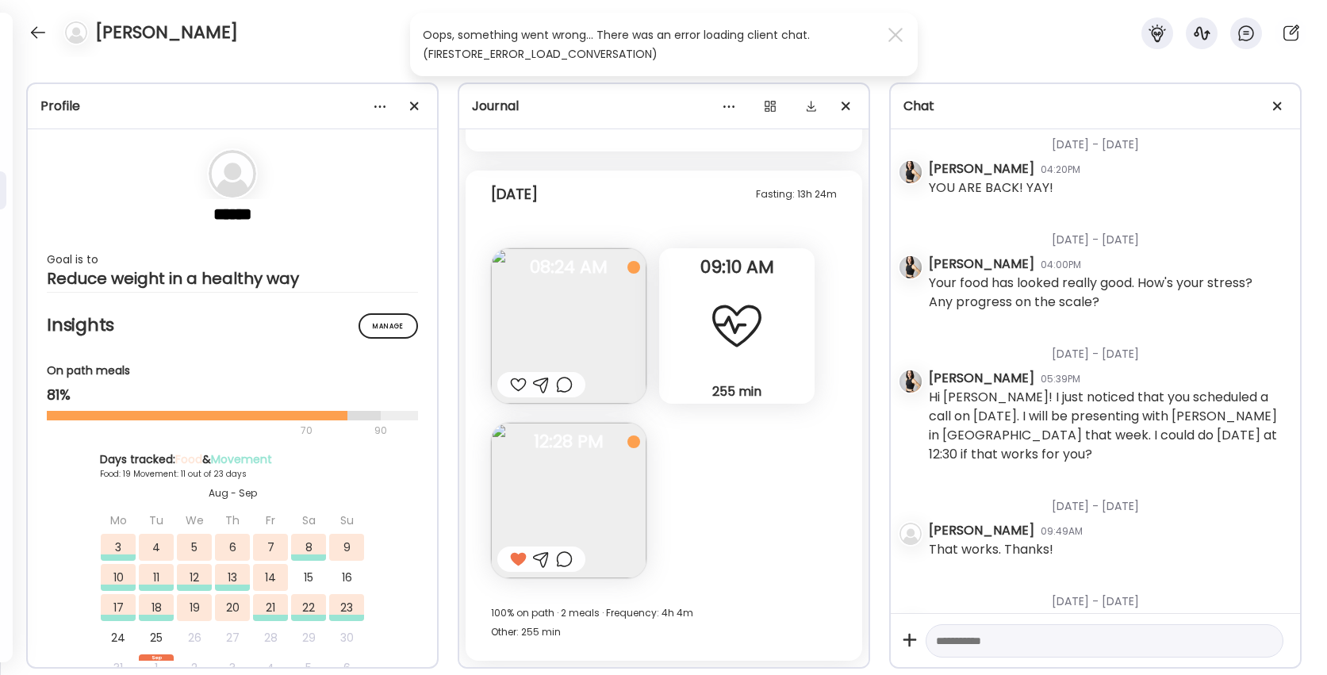
scroll to position [21879, 0]
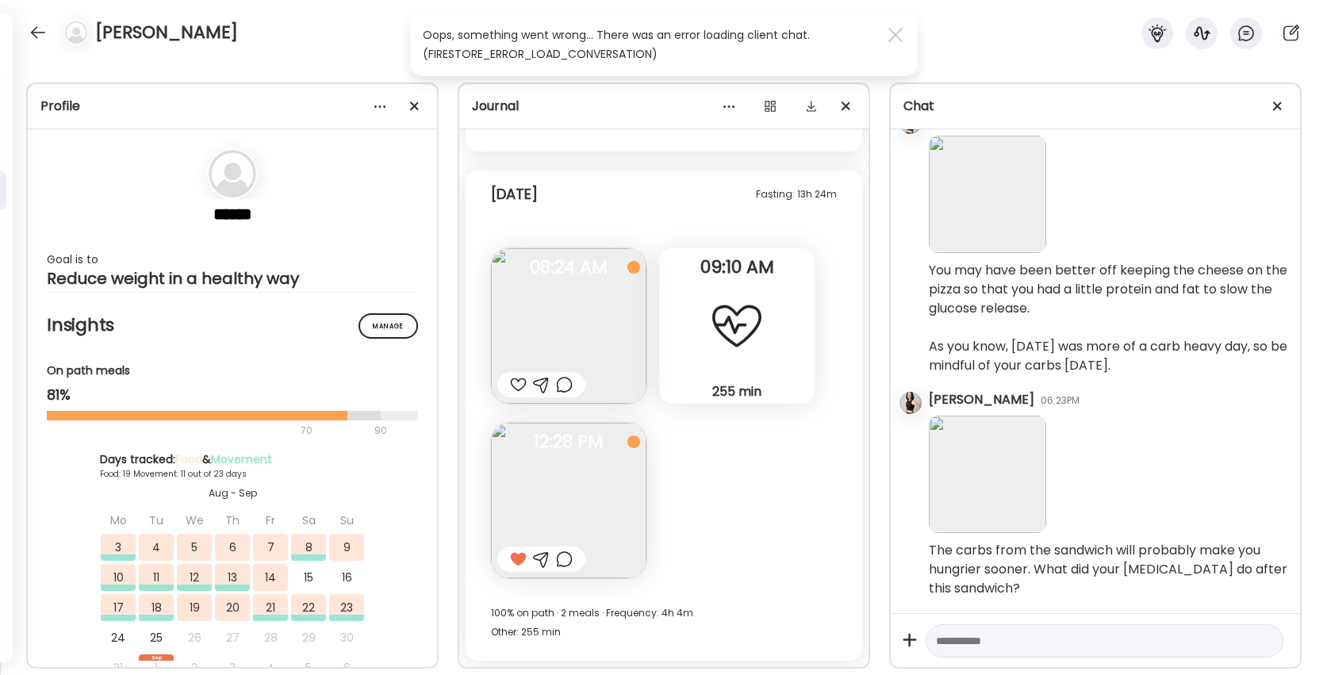
click at [995, 650] on textarea at bounding box center [1090, 640] width 309 height 19
type textarea "**********"
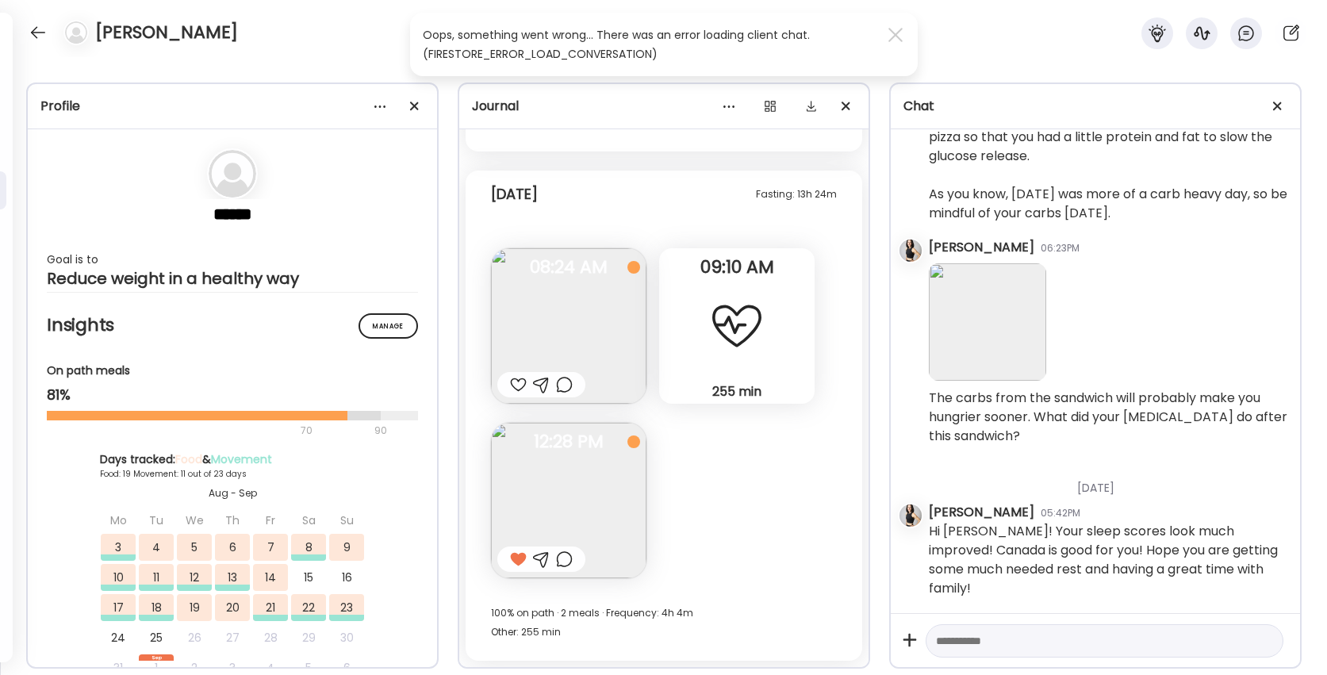
scroll to position [22012, 0]
